Goal: Use online tool/utility: Utilize a website feature to perform a specific function

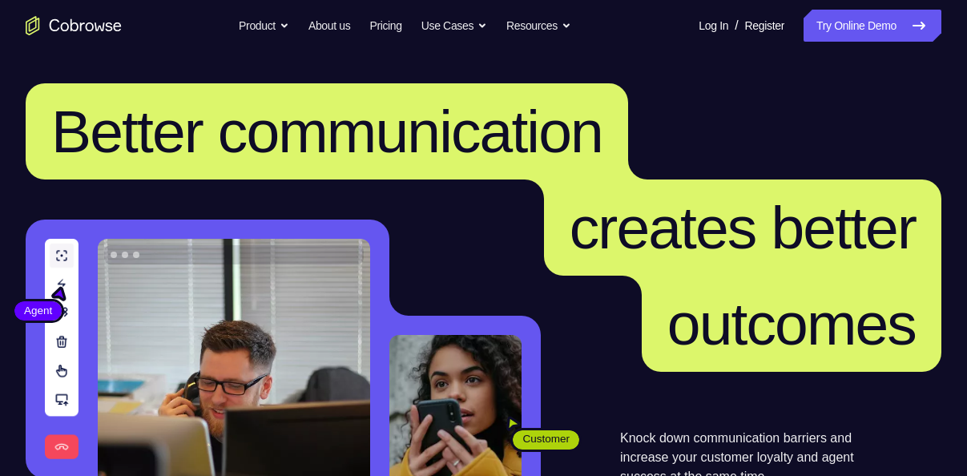
scroll to position [10, 0]
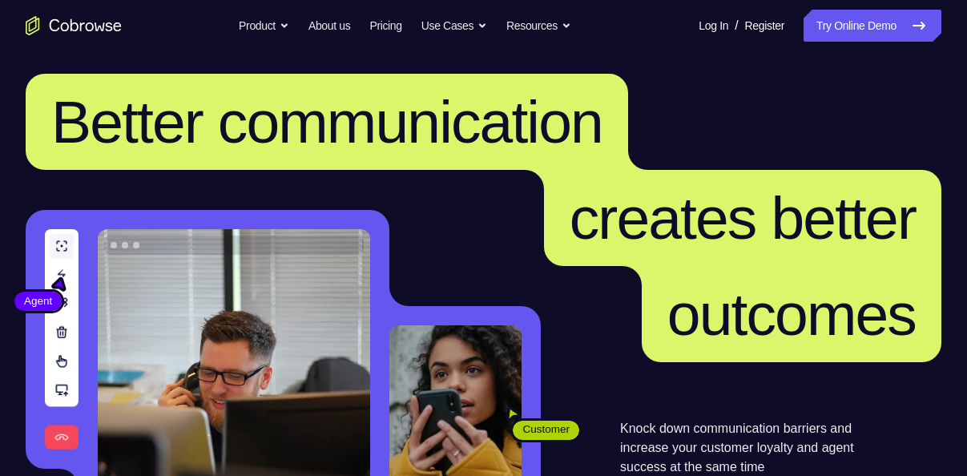
click at [852, 22] on link "Try Online Demo" at bounding box center [873, 26] width 138 height 32
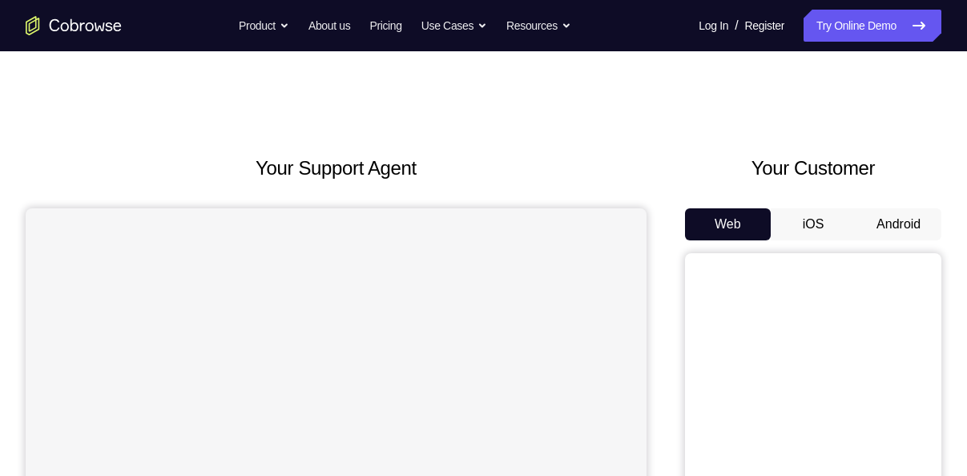
click at [906, 220] on button "Android" at bounding box center [899, 224] width 86 height 32
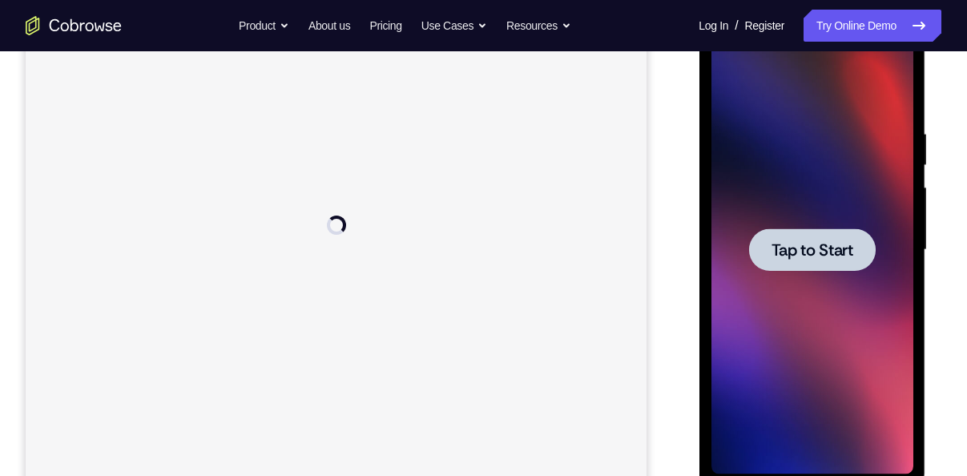
click at [797, 242] on span "Tap to Start" at bounding box center [812, 250] width 82 height 16
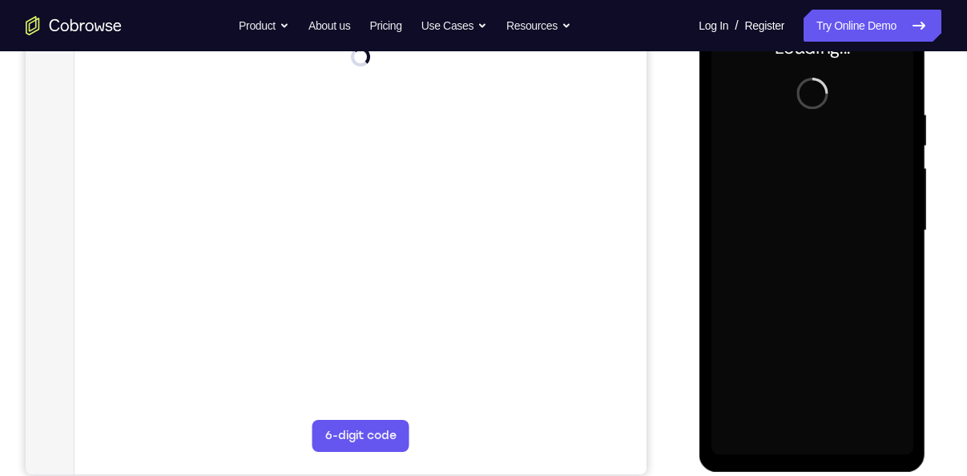
scroll to position [270, 0]
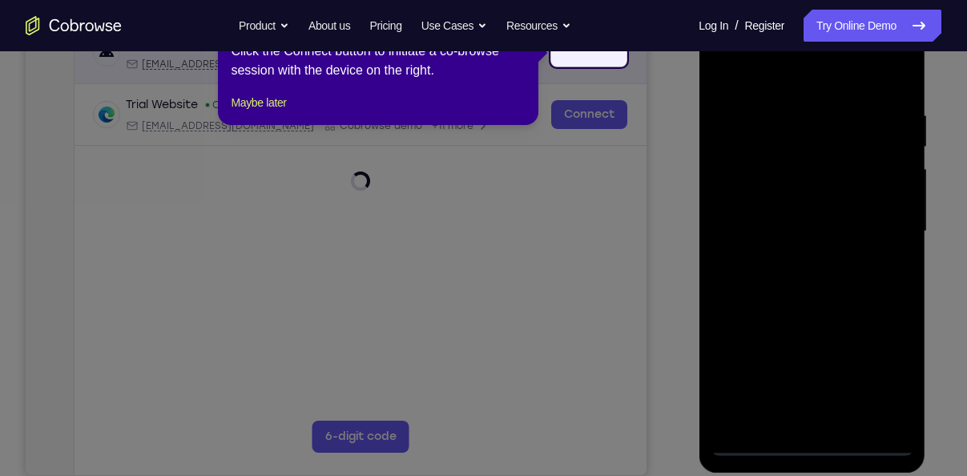
click at [582, 53] on div "Trial Android Device spin2 Loading android@example.com Cobrowse.io +14 more" at bounding box center [361, 52] width 534 height 35
click at [575, 106] on icon at bounding box center [489, 238] width 979 height 476
click at [582, 61] on link "Connect" at bounding box center [589, 52] width 76 height 29
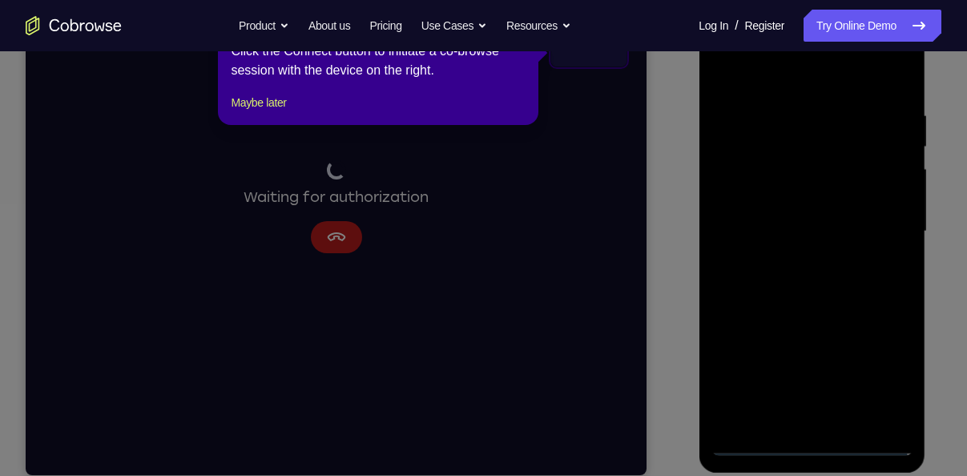
click at [437, 173] on icon at bounding box center [489, 238] width 979 height 476
click at [843, 253] on icon at bounding box center [489, 238] width 979 height 476
click at [875, 254] on icon at bounding box center [489, 238] width 979 height 476
click at [276, 112] on button "Maybe later" at bounding box center [258, 102] width 55 height 19
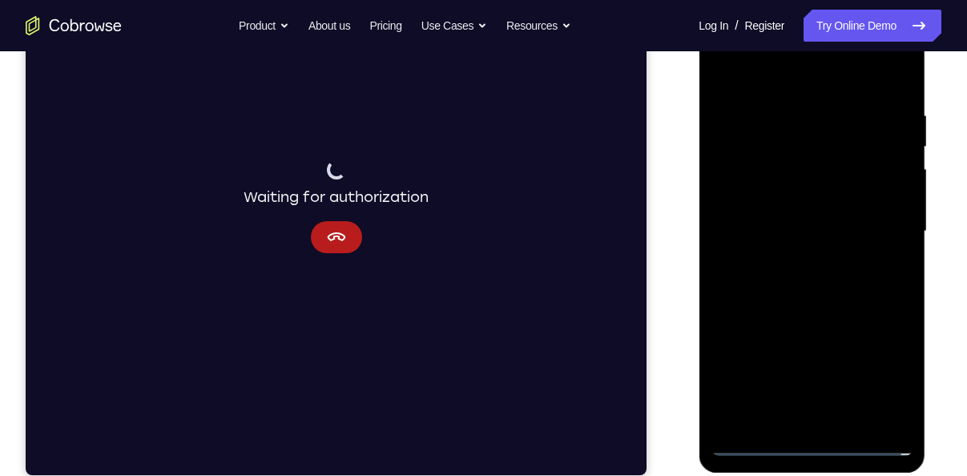
click at [871, 258] on div at bounding box center [812, 231] width 202 height 449
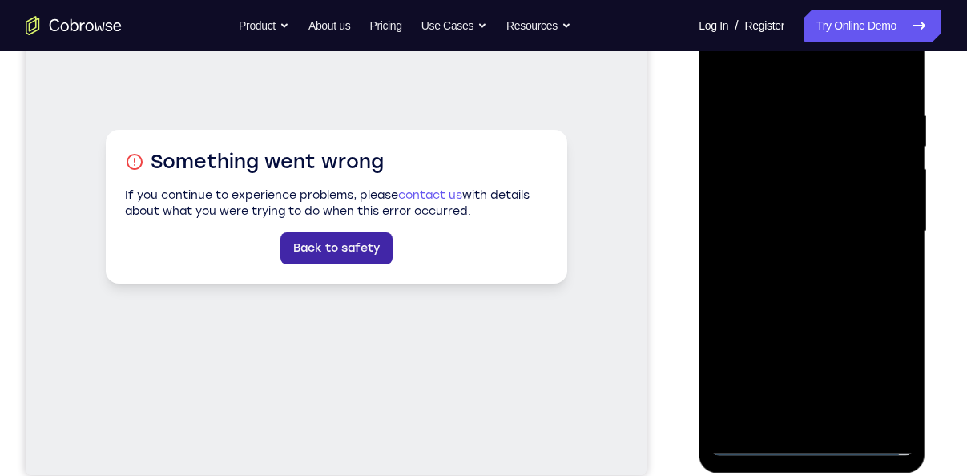
click at [351, 255] on link "Back to safety" at bounding box center [337, 248] width 112 height 32
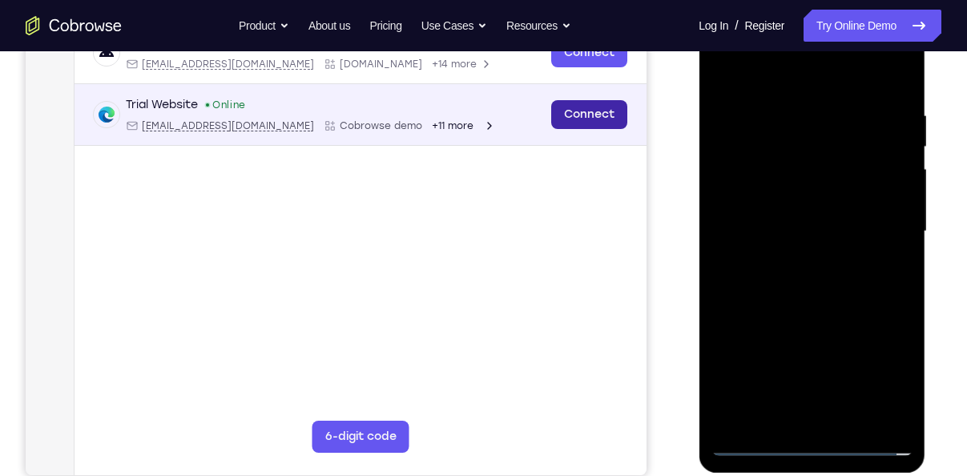
click at [601, 124] on link "Connect" at bounding box center [589, 114] width 76 height 29
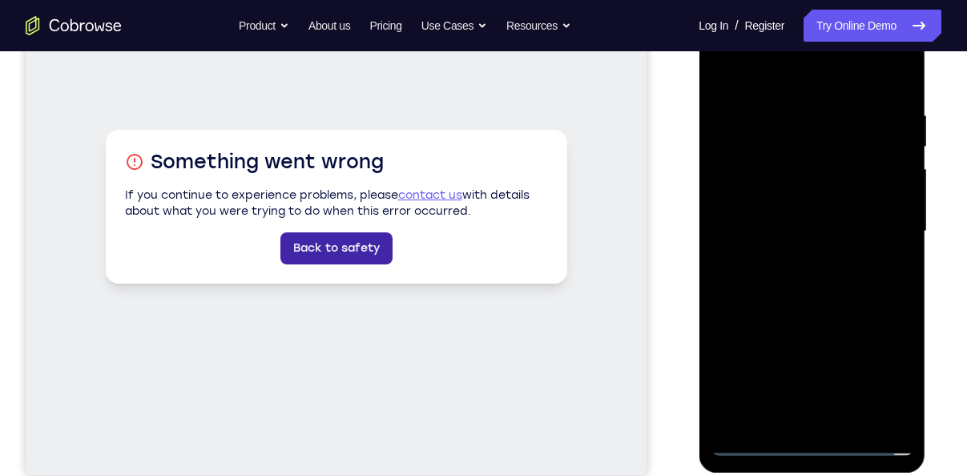
click at [344, 246] on link "Back to safety" at bounding box center [337, 248] width 112 height 32
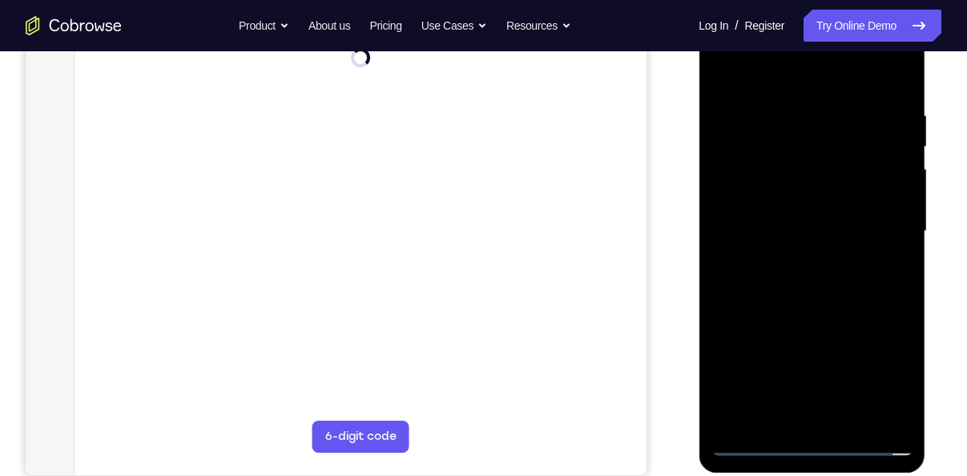
click at [753, 446] on div at bounding box center [812, 231] width 202 height 449
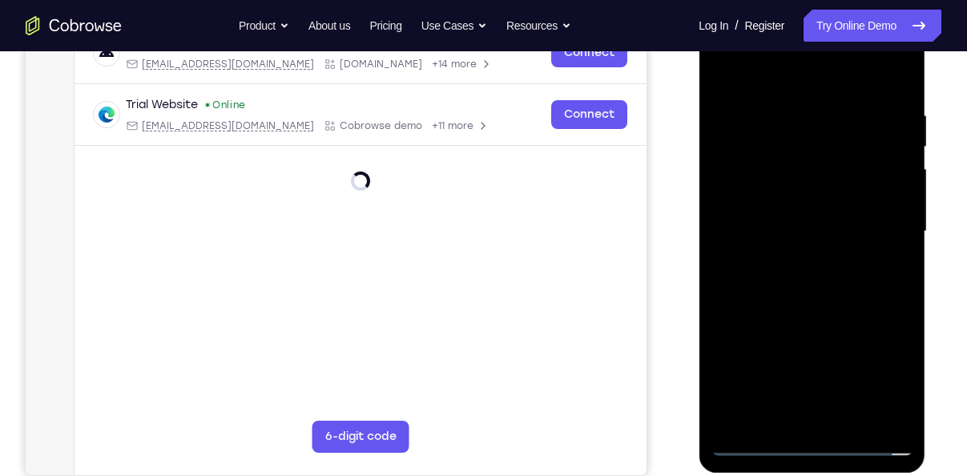
click at [753, 446] on div at bounding box center [812, 231] width 202 height 449
click at [882, 374] on div at bounding box center [812, 231] width 202 height 449
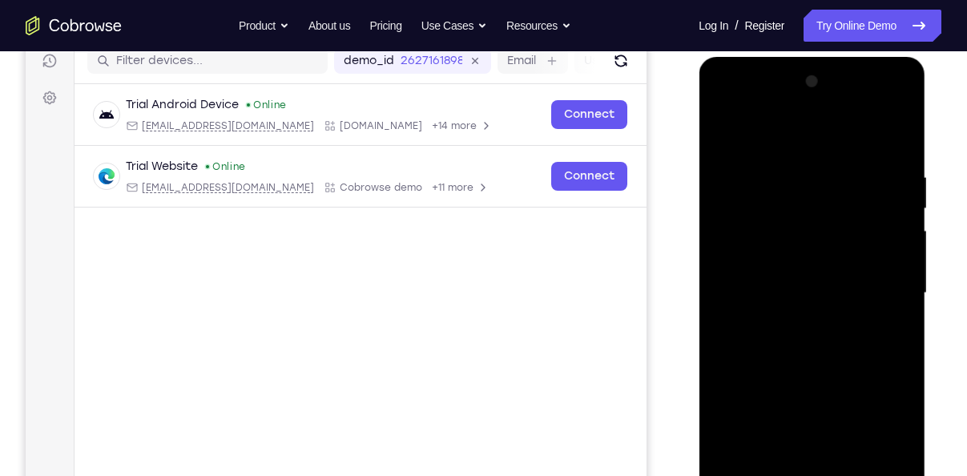
scroll to position [208, 0]
click at [725, 108] on div at bounding box center [812, 294] width 202 height 449
click at [745, 254] on div at bounding box center [812, 294] width 202 height 449
click at [783, 294] on div at bounding box center [812, 294] width 202 height 449
click at [822, 246] on div at bounding box center [812, 294] width 202 height 449
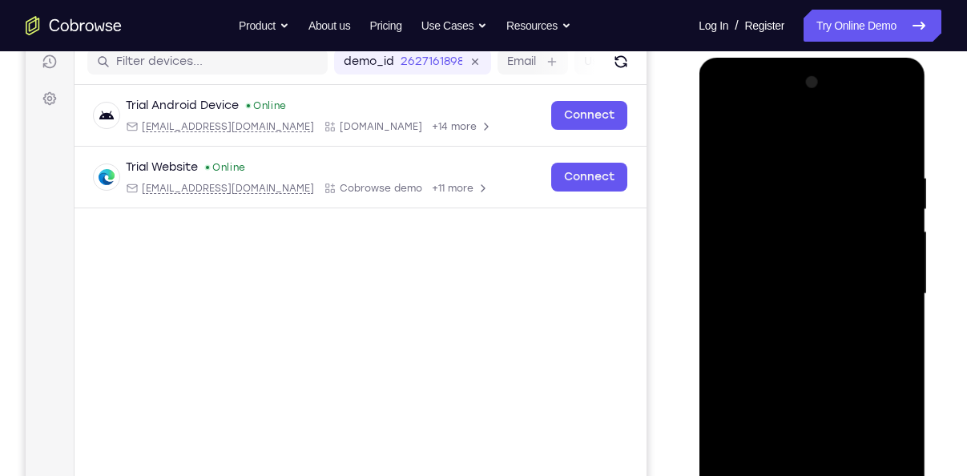
click at [822, 246] on div at bounding box center [812, 294] width 202 height 449
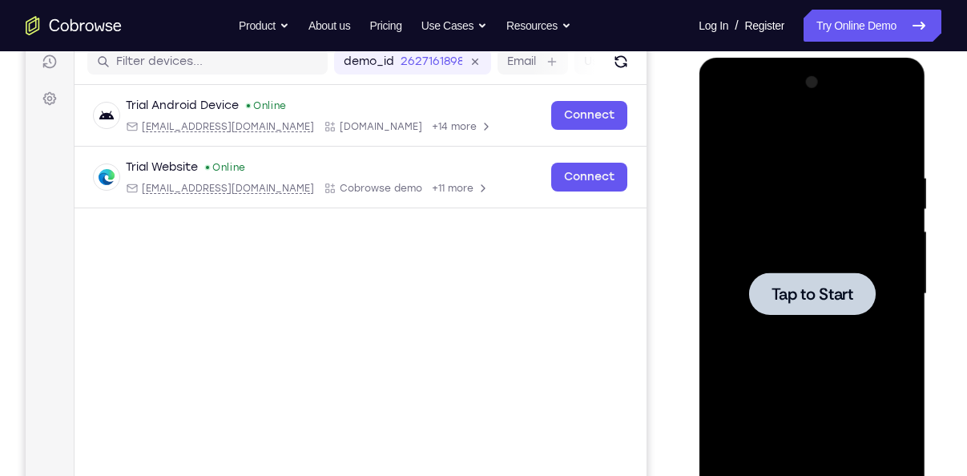
click at [822, 246] on div at bounding box center [812, 294] width 202 height 449
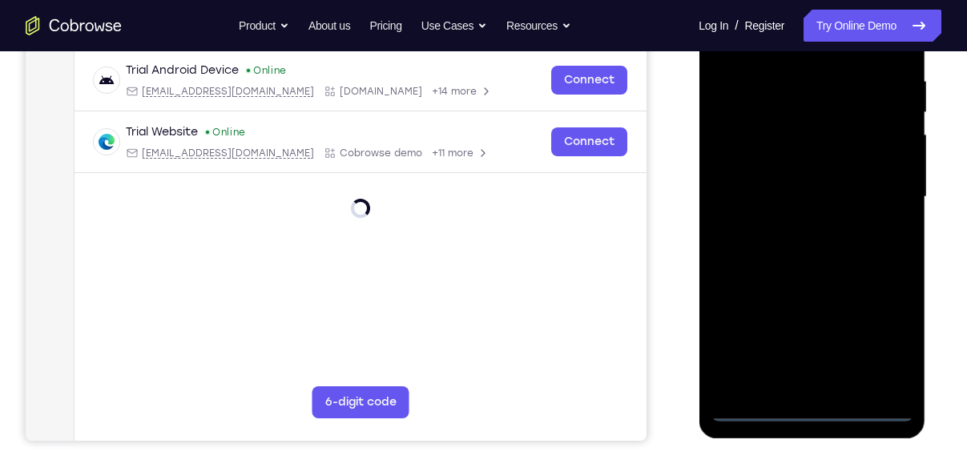
scroll to position [305, 0]
click at [749, 410] on div at bounding box center [812, 196] width 202 height 449
drag, startPoint x: 749, startPoint y: 312, endPoint x: 749, endPoint y: 410, distance: 97.8
click at [749, 410] on div at bounding box center [812, 196] width 202 height 449
click at [884, 341] on div at bounding box center [812, 196] width 202 height 449
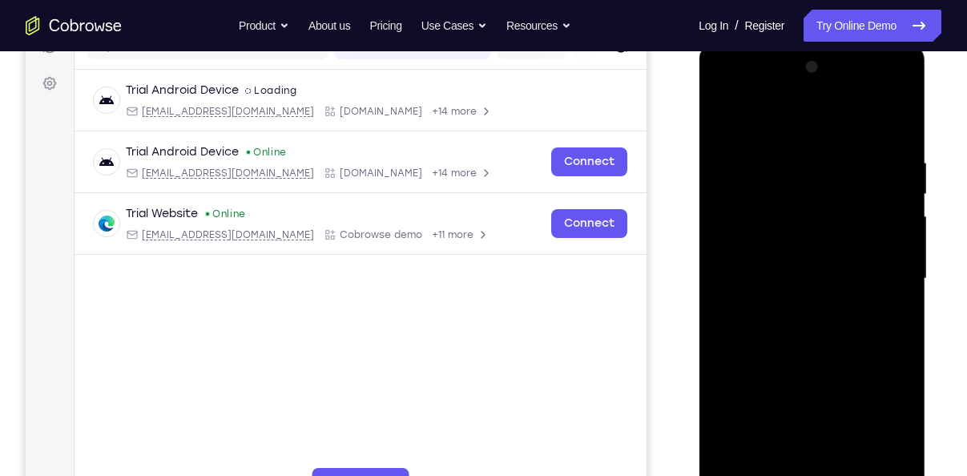
scroll to position [222, 0]
click at [724, 95] on div at bounding box center [812, 279] width 202 height 449
click at [745, 230] on div at bounding box center [812, 279] width 202 height 449
click at [786, 285] on div at bounding box center [812, 279] width 202 height 449
click at [788, 262] on div at bounding box center [812, 279] width 202 height 449
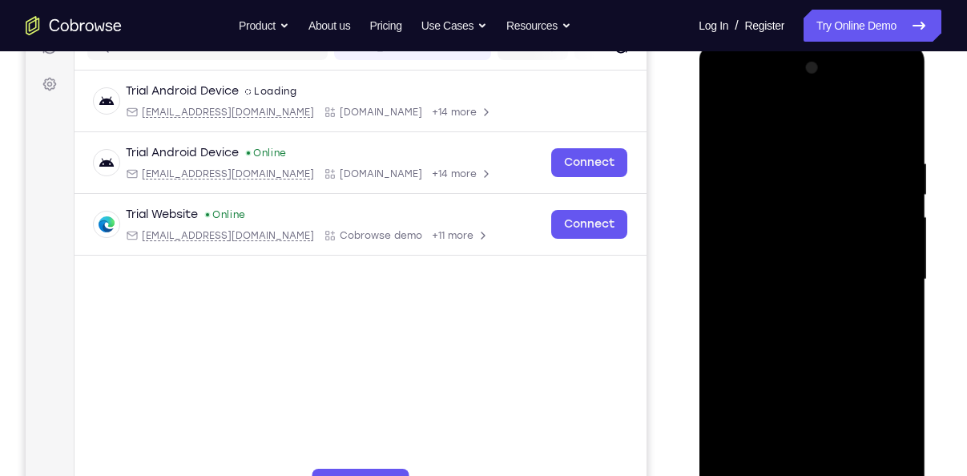
click at [788, 295] on div at bounding box center [812, 279] width 202 height 449
click at [785, 293] on div at bounding box center [812, 279] width 202 height 449
click at [883, 461] on div at bounding box center [812, 279] width 202 height 449
click at [830, 325] on div at bounding box center [812, 279] width 202 height 449
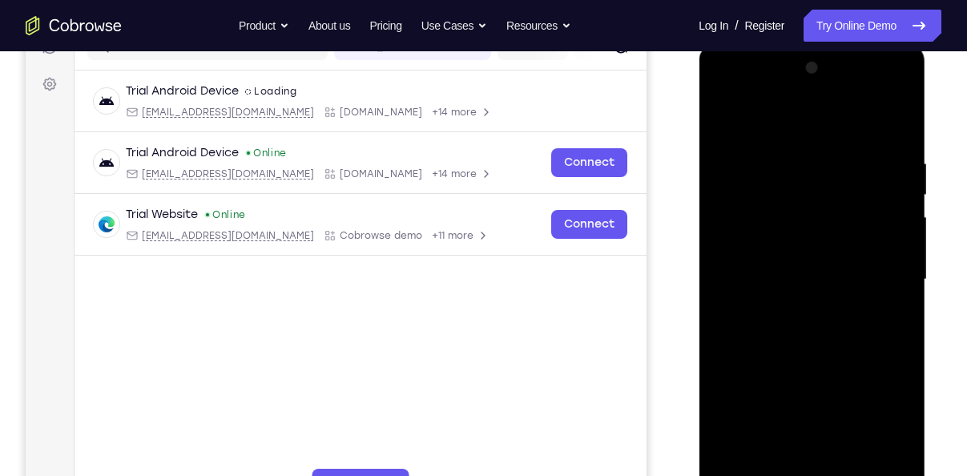
click at [825, 361] on div at bounding box center [812, 279] width 202 height 449
click at [781, 466] on div at bounding box center [812, 279] width 202 height 449
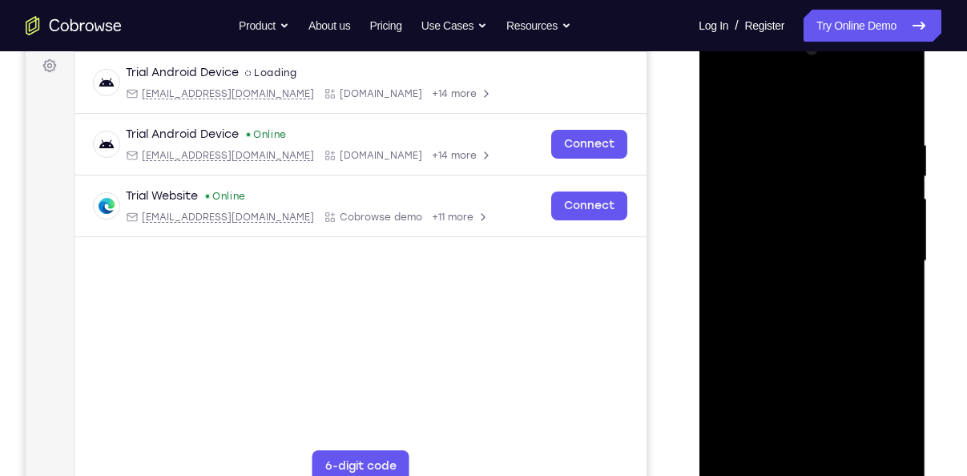
scroll to position [243, 0]
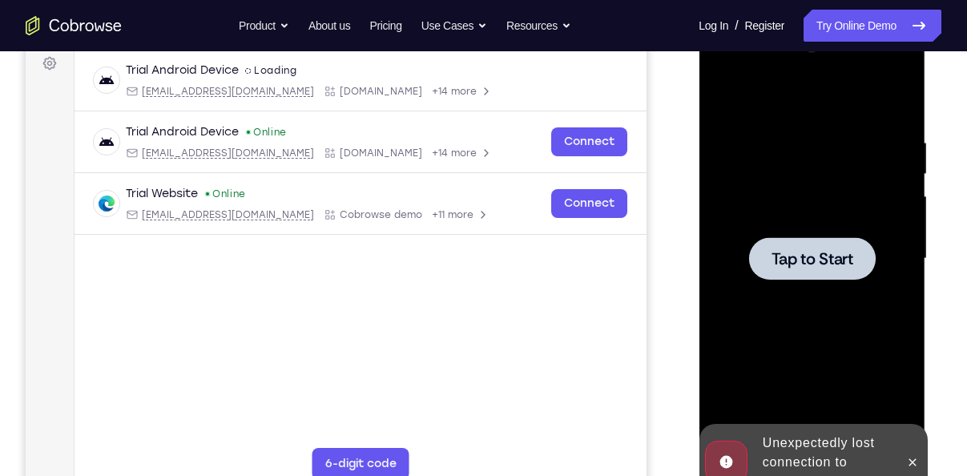
click at [799, 309] on div at bounding box center [812, 258] width 202 height 449
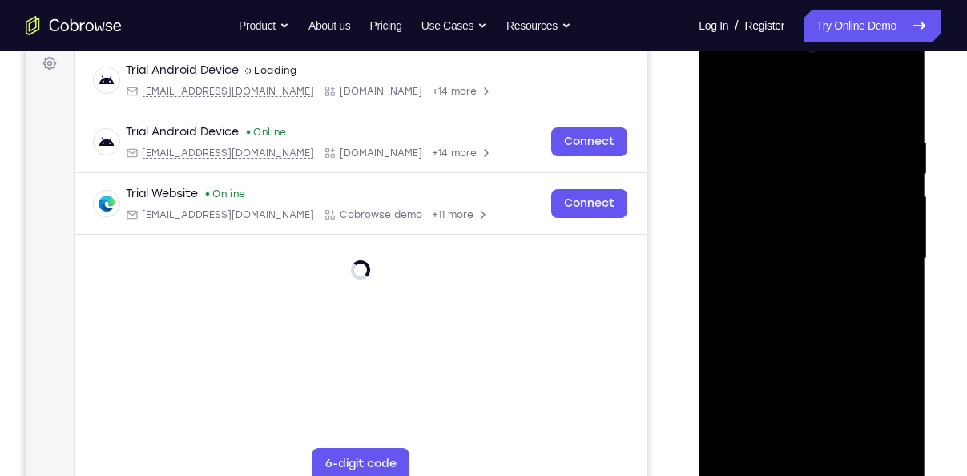
click at [748, 467] on div at bounding box center [812, 258] width 202 height 449
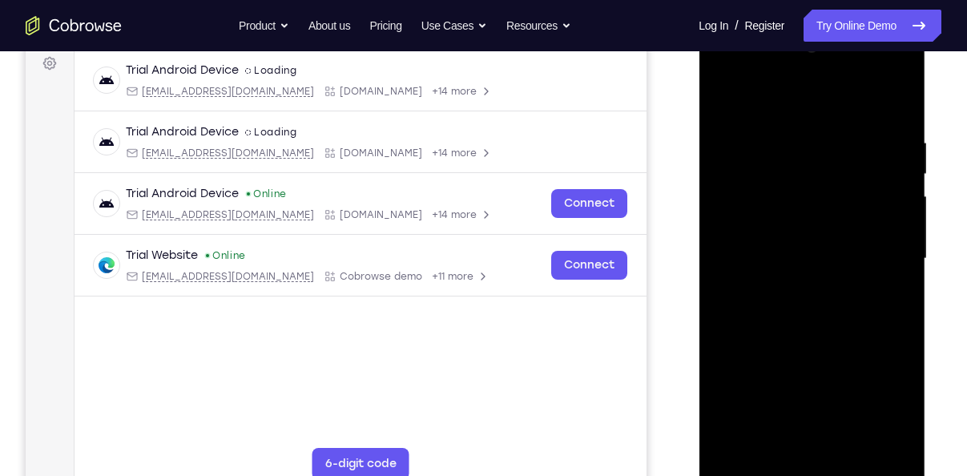
scroll to position [281, 0]
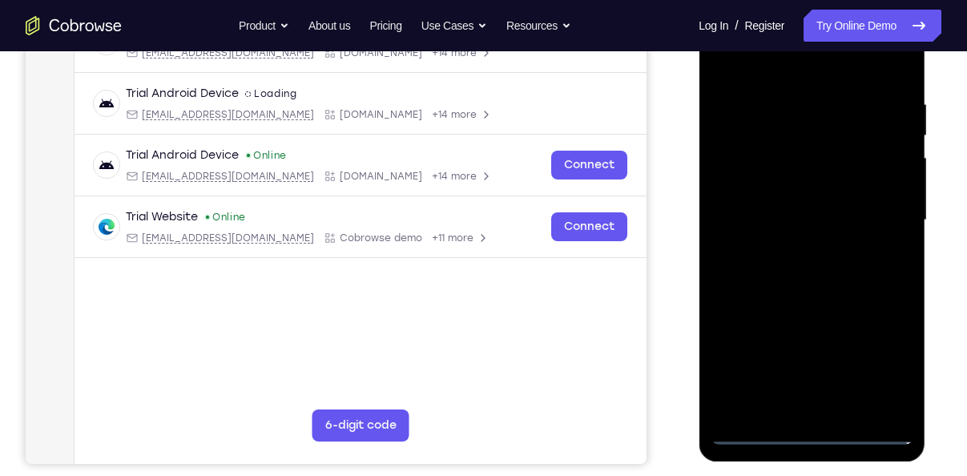
click at [753, 434] on div at bounding box center [812, 220] width 202 height 449
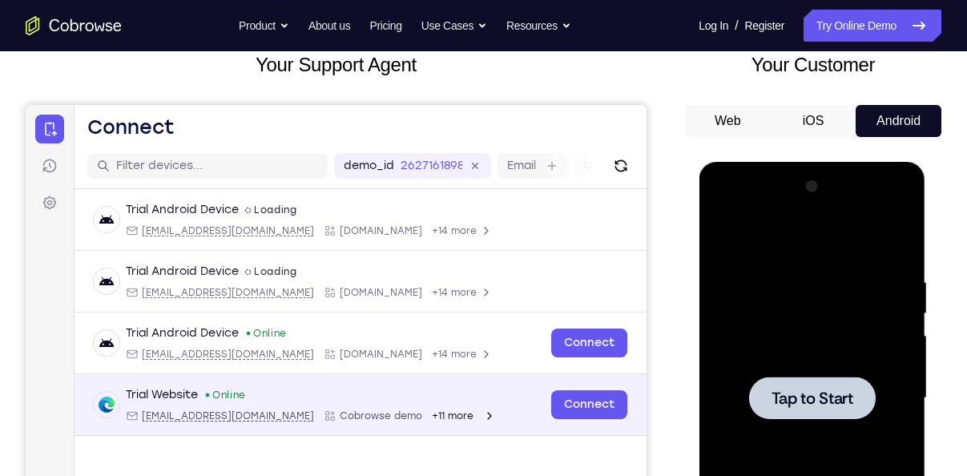
scroll to position [103, 0]
